Goal: Task Accomplishment & Management: Complete application form

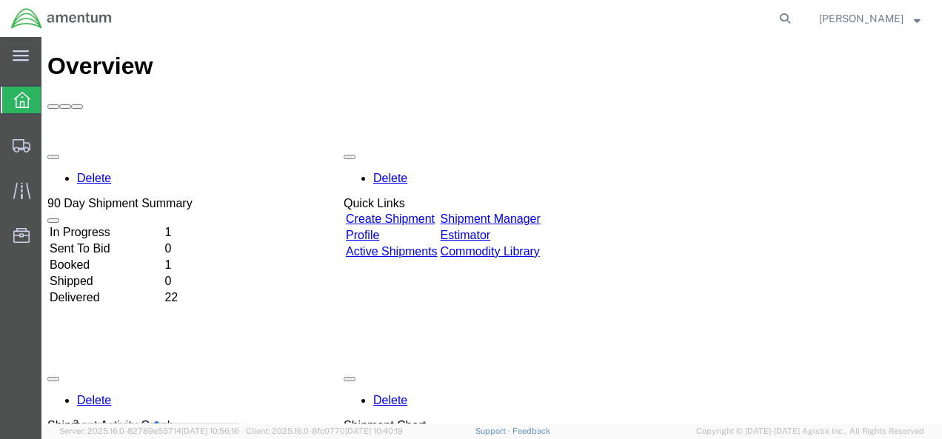
click at [916, 20] on strong "button" at bounding box center [917, 18] width 7 height 5
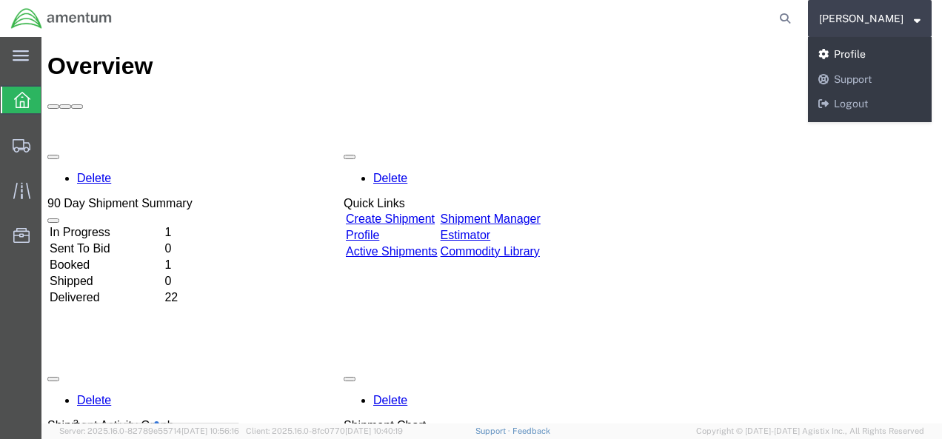
click at [876, 48] on link "Profile" at bounding box center [870, 54] width 124 height 25
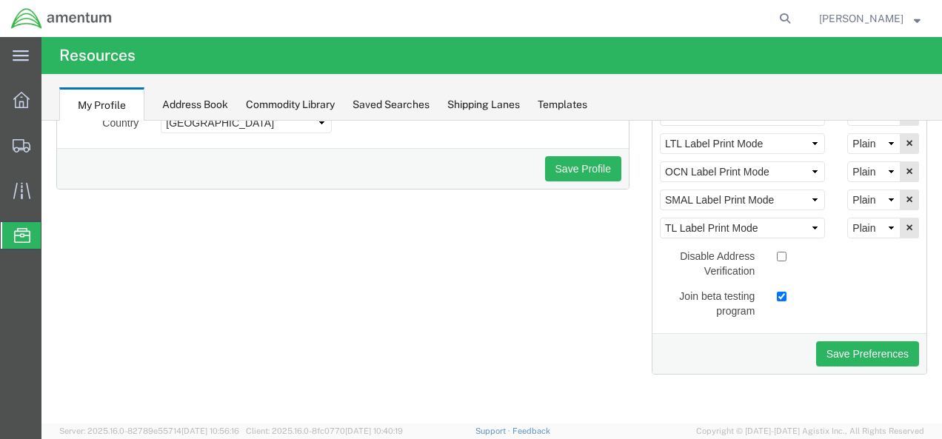
scroll to position [114, 0]
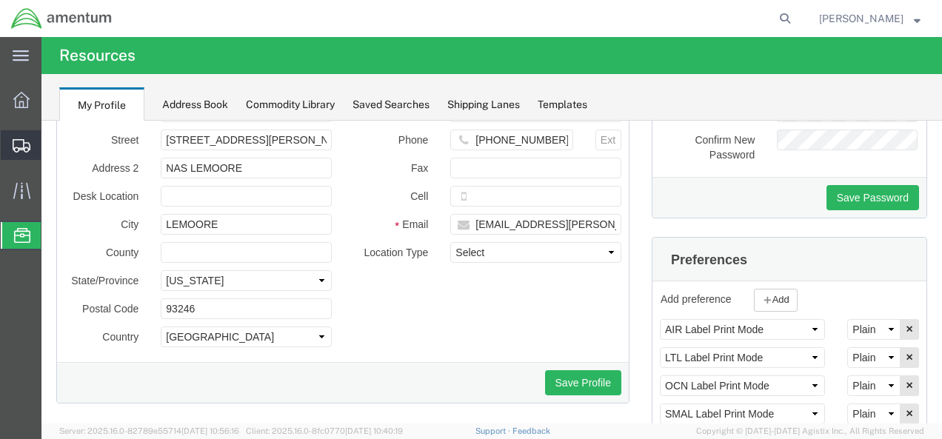
click at [18, 147] on icon at bounding box center [22, 145] width 18 height 13
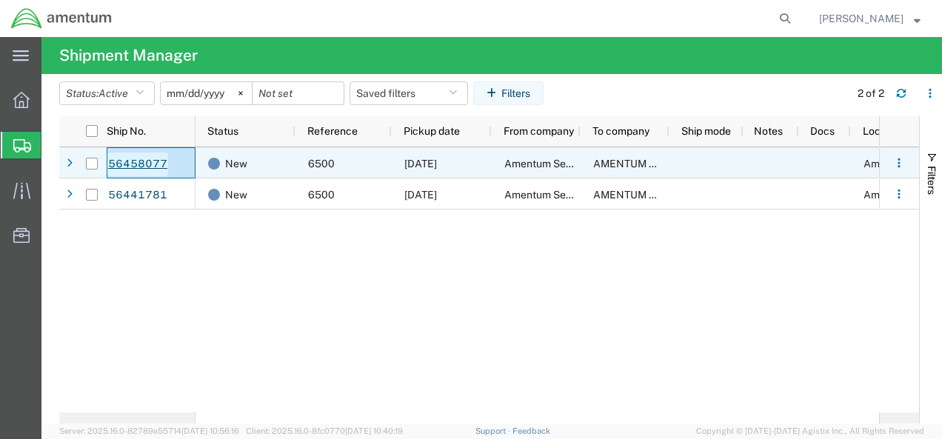
click at [136, 163] on link "56458077" at bounding box center [137, 165] width 61 height 24
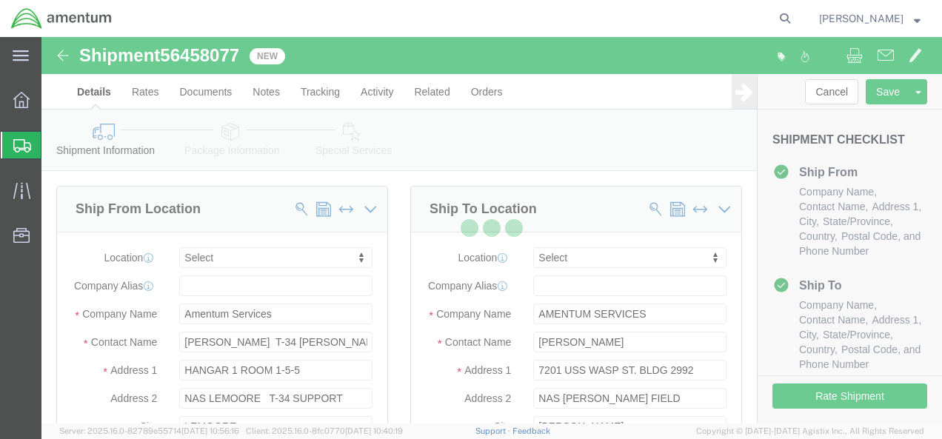
select select
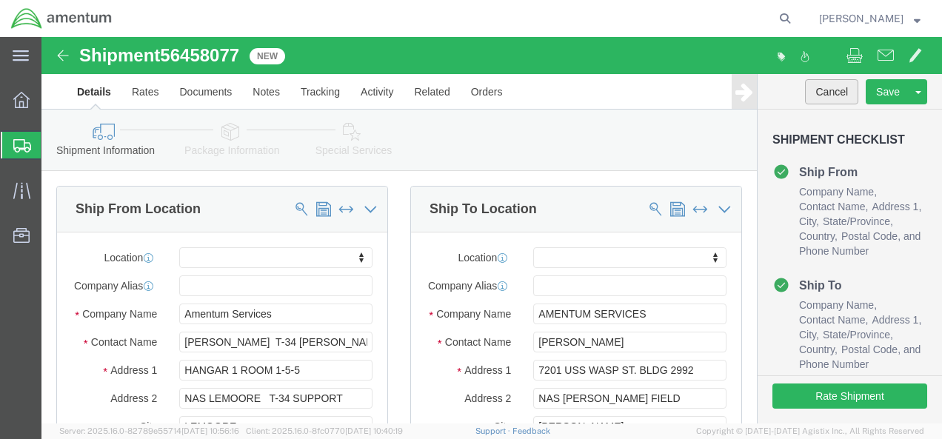
click button "Cancel"
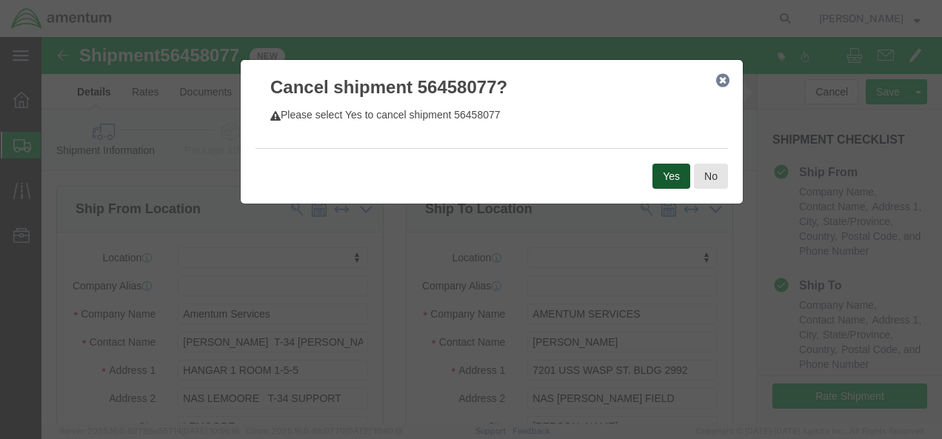
click button "Yes"
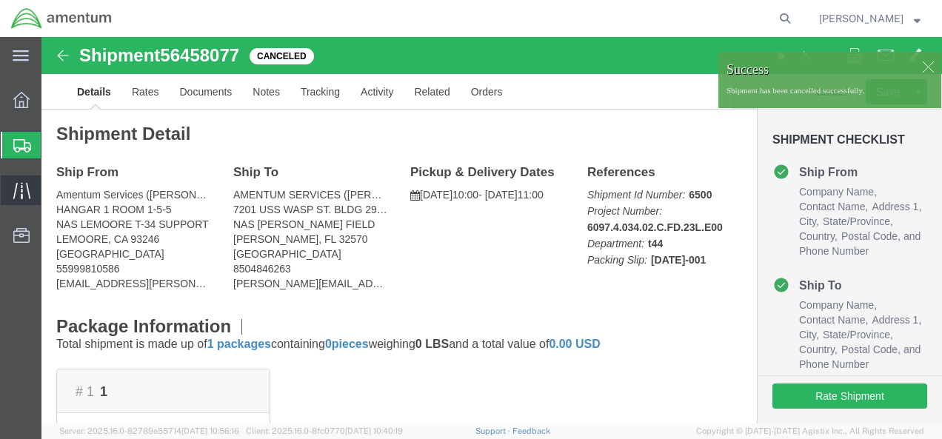
click at [16, 185] on icon at bounding box center [21, 190] width 17 height 17
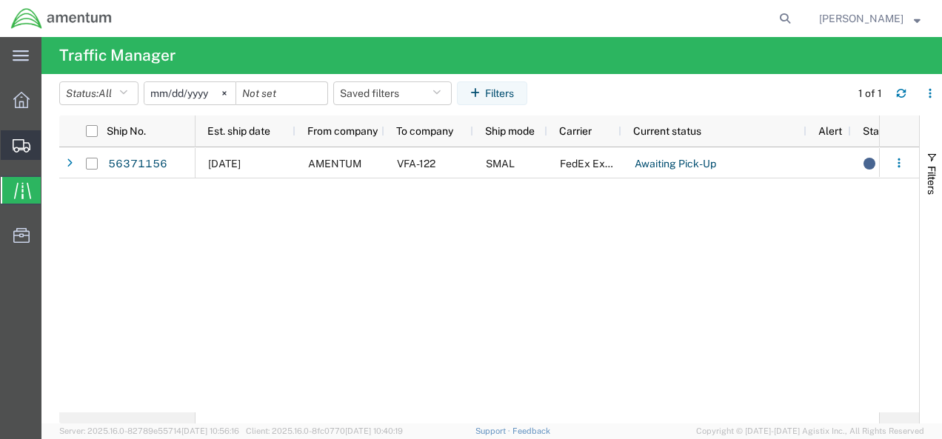
click at [19, 139] on icon at bounding box center [22, 145] width 18 height 13
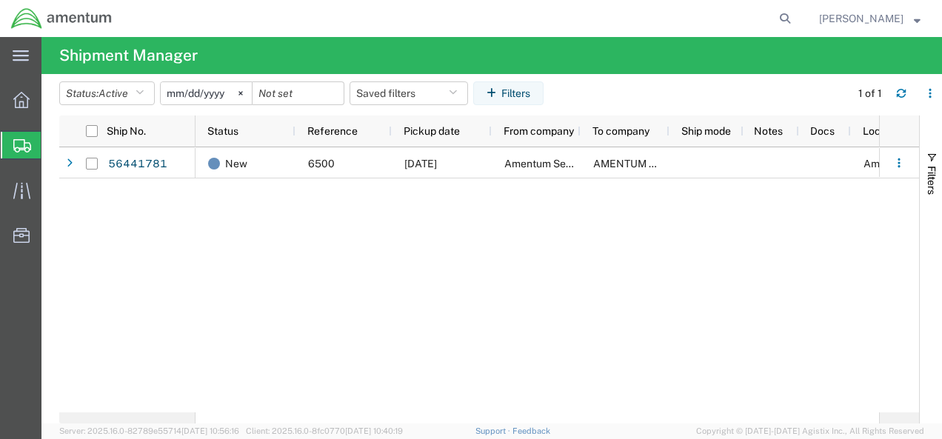
click at [0, 0] on span "Create from Template" at bounding box center [0, 0] width 0 height 0
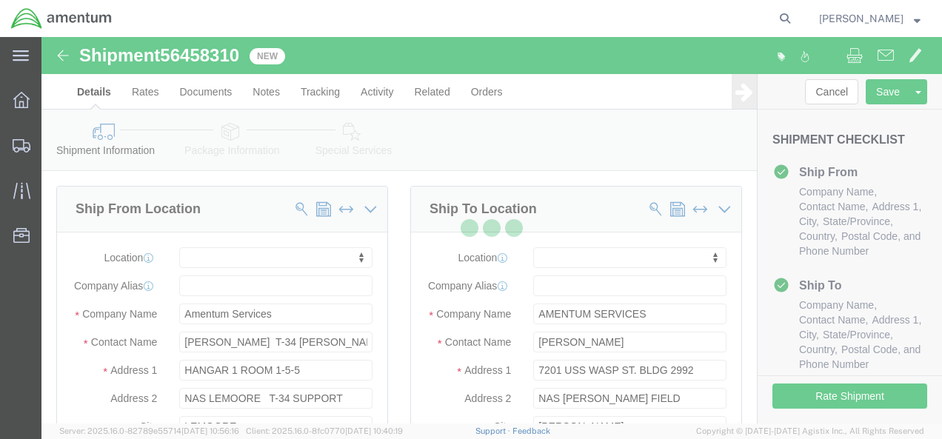
select select
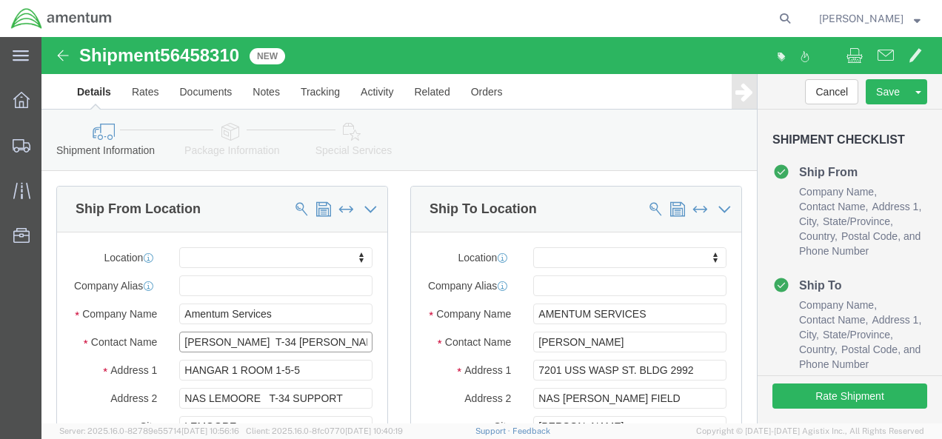
click input "[PERSON_NAME] T-34 [PERSON_NAME]"
type input "[PERSON_NAME]"
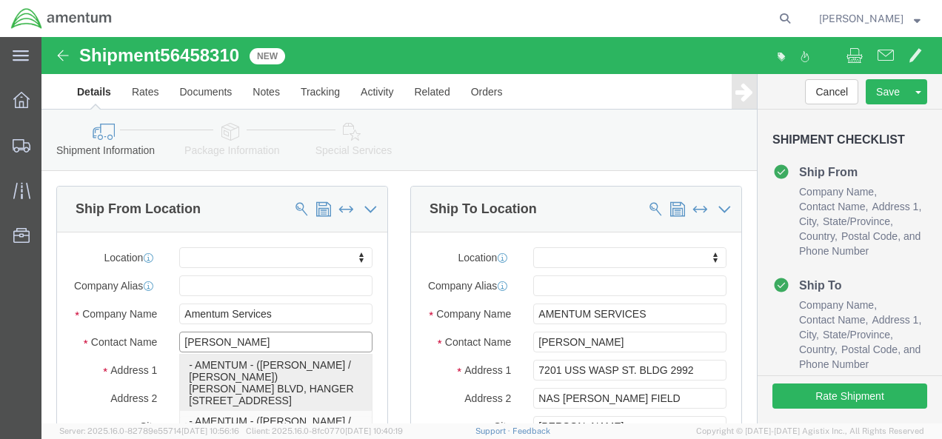
scroll to position [149, 0]
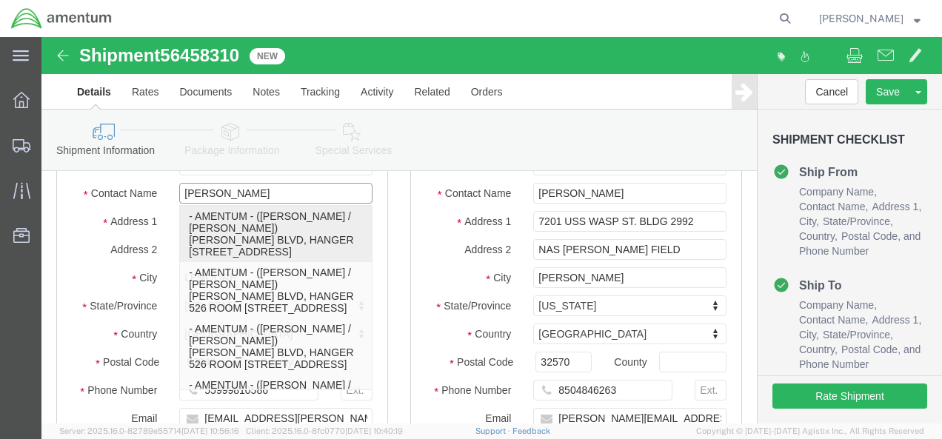
click p "- AMENTUM - ([PERSON_NAME] / [PERSON_NAME]) [PERSON_NAME] BLVD, HANGER [STREET_…"
select select
type input "AMENTUM"
type input "[PERSON_NAME] / [PERSON_NAME]"
type input "[PERSON_NAME] BLVD"
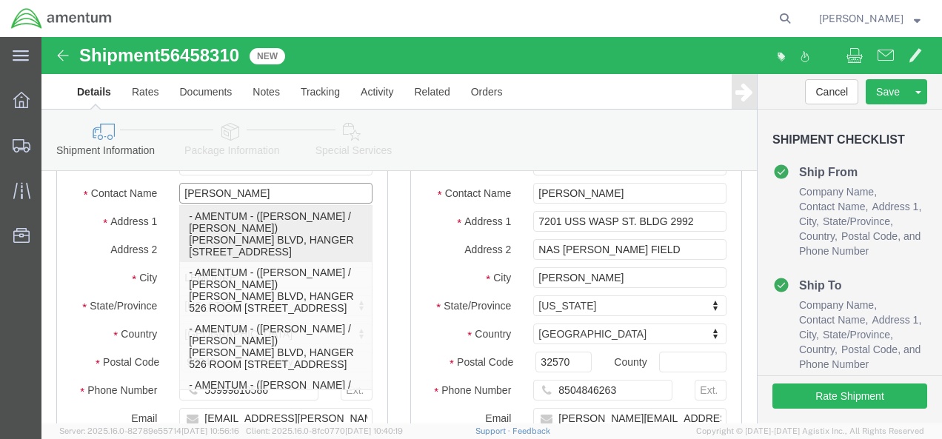
type input "HANGER 526 ROOM 106W"
type input "[GEOGRAPHIC_DATA]"
type input "92135"
type input "5592743945"
checkbox input "false"
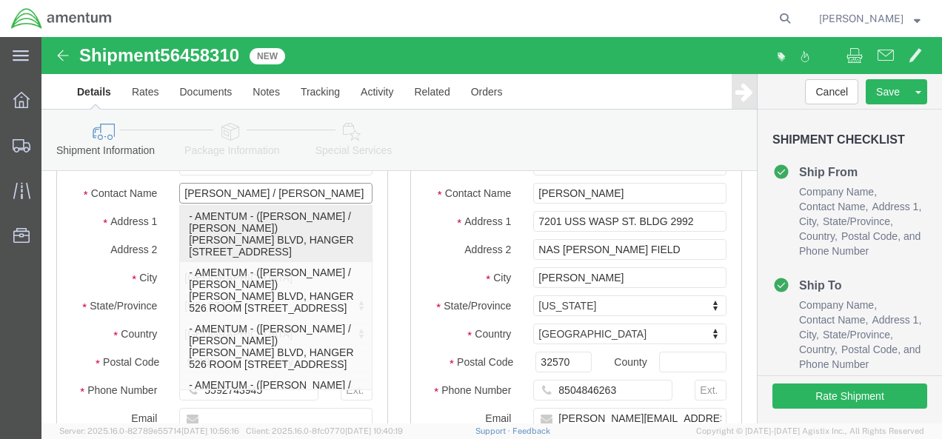
select select "CA"
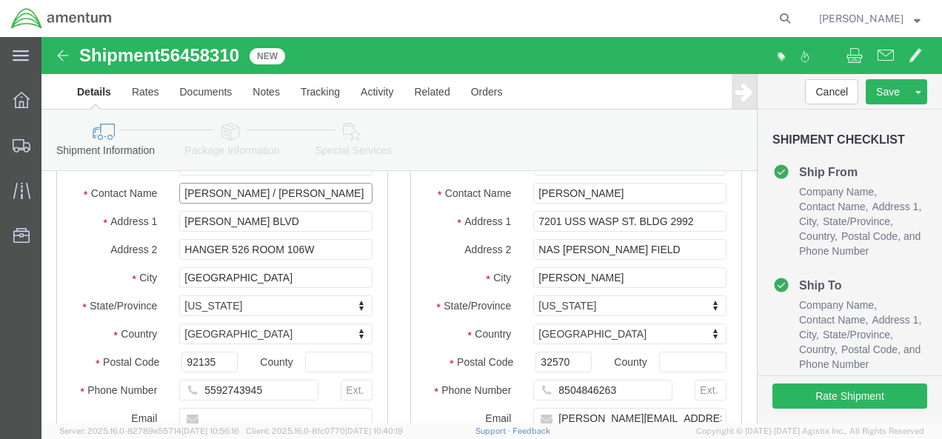
type input "[PERSON_NAME] / [PERSON_NAME]"
click input "text"
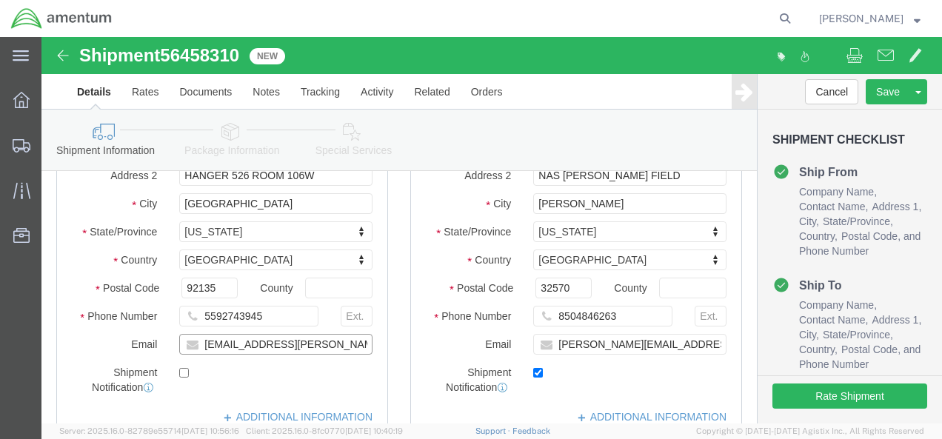
type input "[EMAIL_ADDRESS][PERSON_NAME][DOMAIN_NAME]"
checkbox input "true"
click div "[DATE] 11:44 AM"
click button "Apply"
click div "[DATE] 12:44 PM"
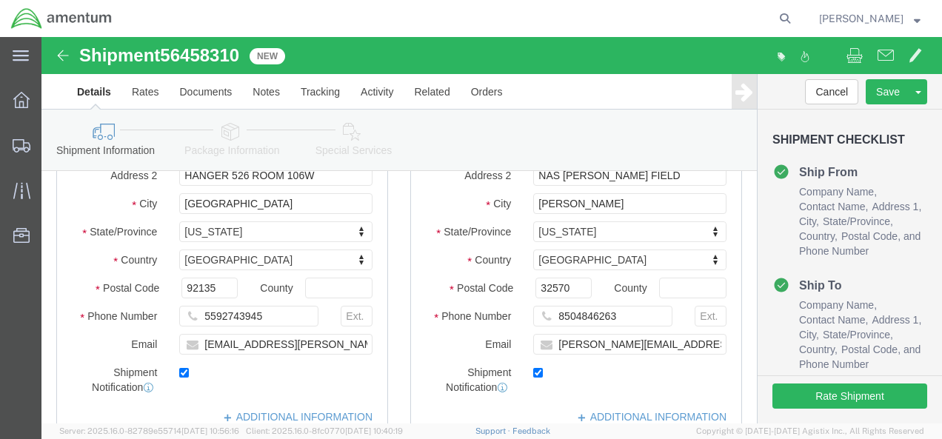
click input "12:44 PM"
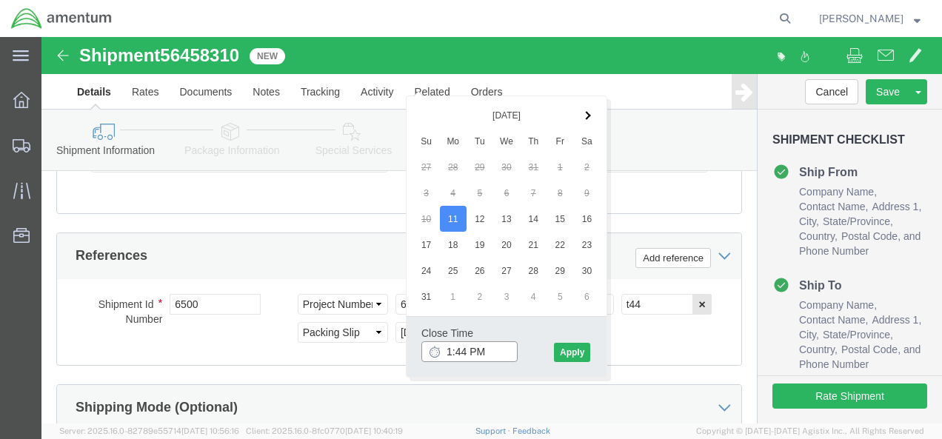
type input "14:44 PM"
click button "Apply"
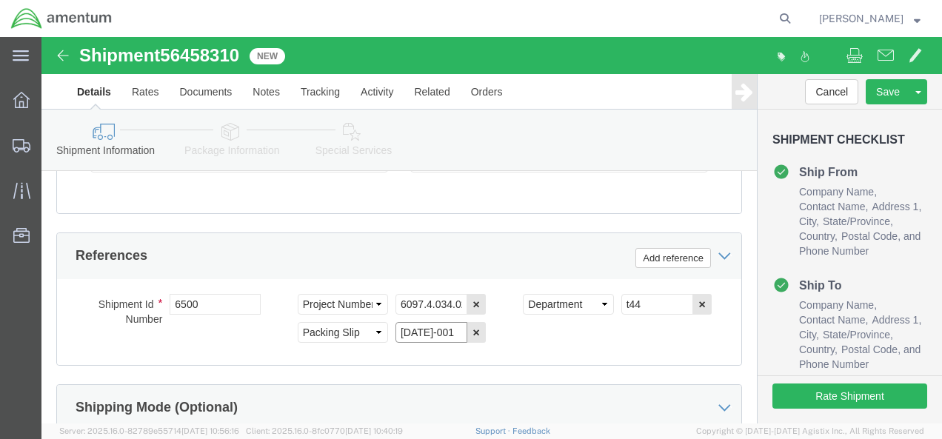
click input "[DATE]-001"
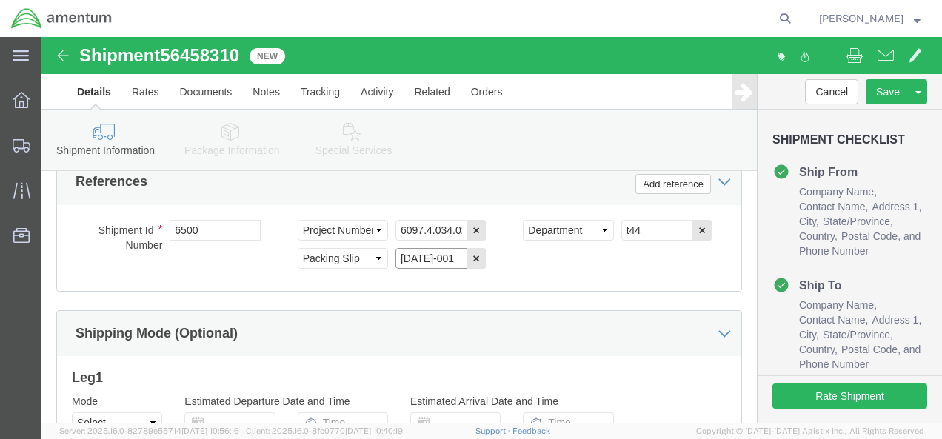
click input "[DATE]-001"
type input "[DATE]-001"
click div "Vehicle Select Size Select Container Number Owner Select Shipper Vessel"
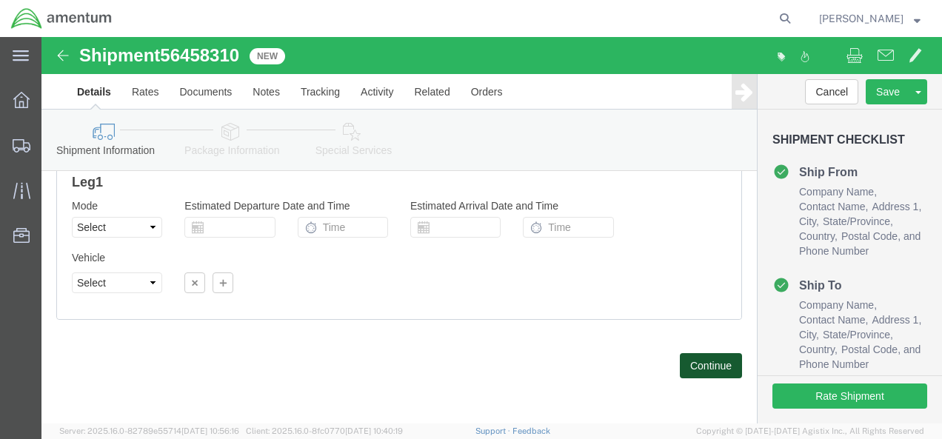
click button "Continue"
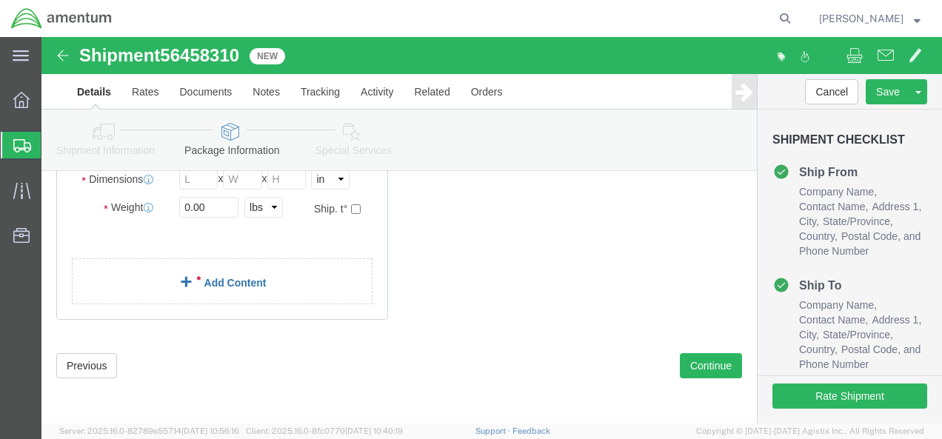
click link "Add Content"
